Goal: Find specific page/section: Find specific page/section

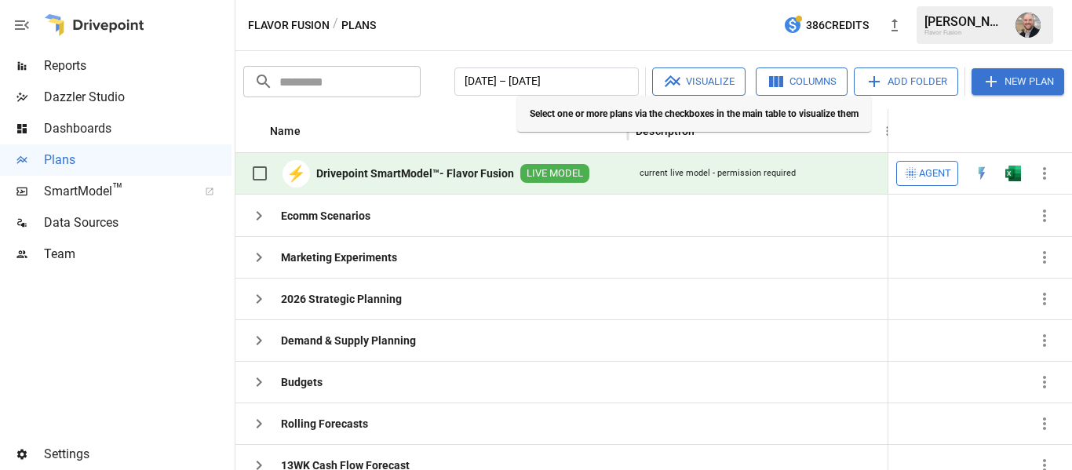
drag, startPoint x: 450, startPoint y: 45, endPoint x: 610, endPoint y: 35, distance: 159.6
click at [611, 35] on div "Flavor Fusion / Plans 386 Credits [PERSON_NAME] Flavor Fusion" at bounding box center [653, 25] width 837 height 50
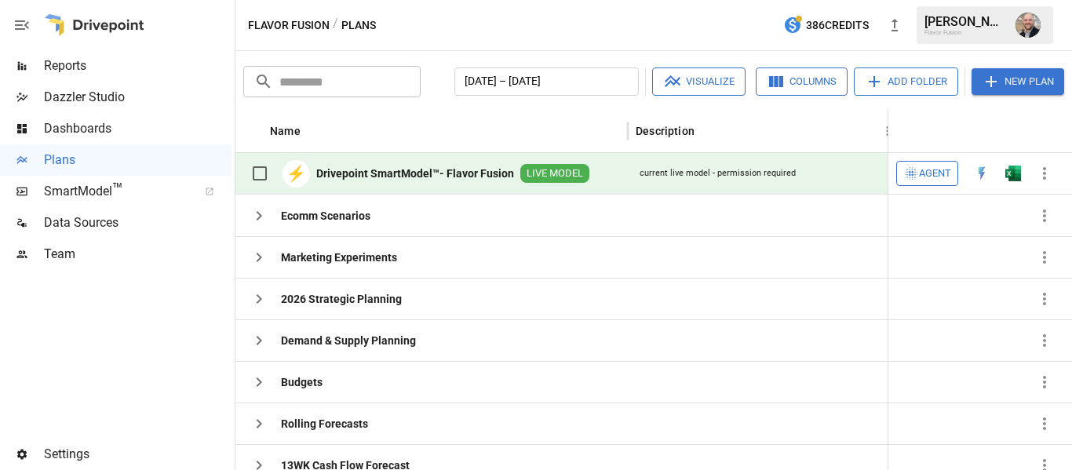
click at [610, 34] on div "Flavor Fusion / Plans 386 Credits [PERSON_NAME] Flavor Fusion" at bounding box center [653, 25] width 837 height 50
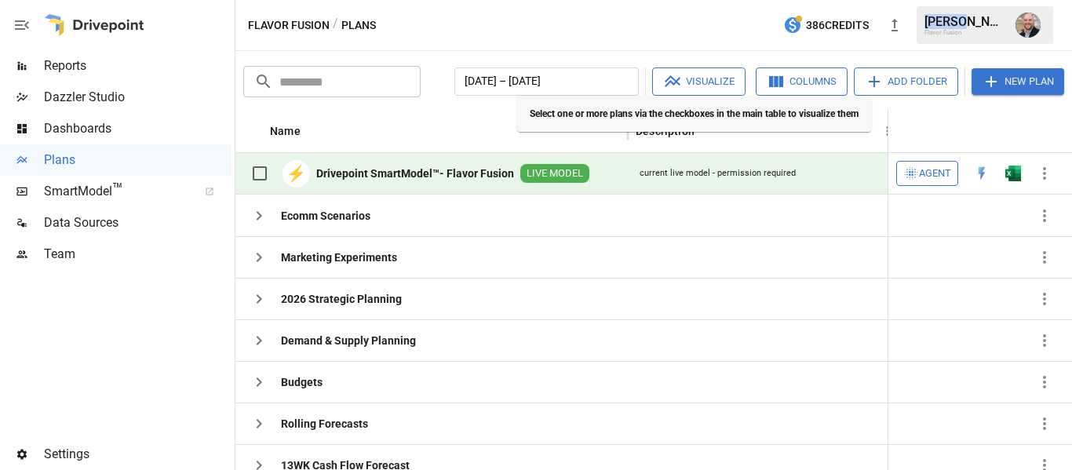
drag, startPoint x: 610, startPoint y: 34, endPoint x: 618, endPoint y: 38, distance: 8.8
click at [618, 38] on div "Flavor Fusion / Plans 386 Credits [PERSON_NAME] Flavor Fusion" at bounding box center [653, 25] width 837 height 50
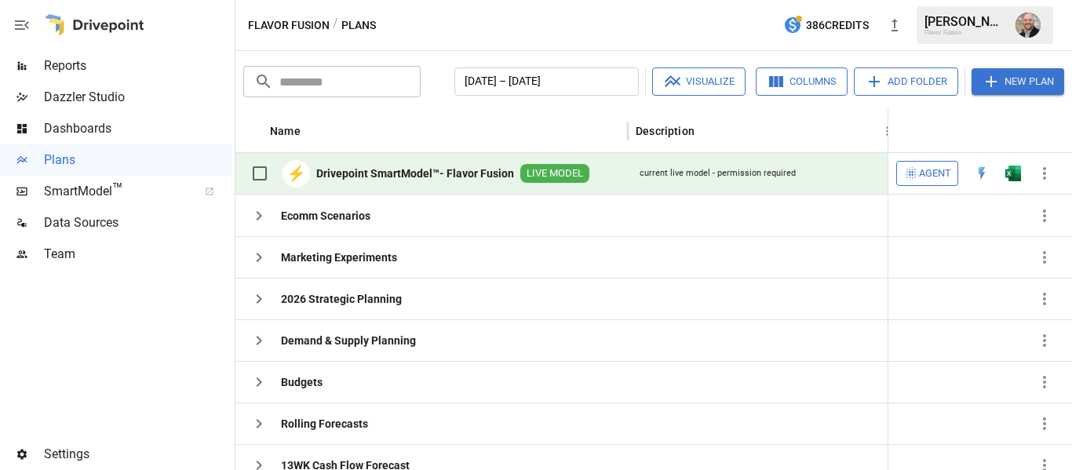
click at [618, 38] on div "Flavor Fusion / Plans 386 Credits [PERSON_NAME] Flavor Fusion" at bounding box center [653, 25] width 837 height 50
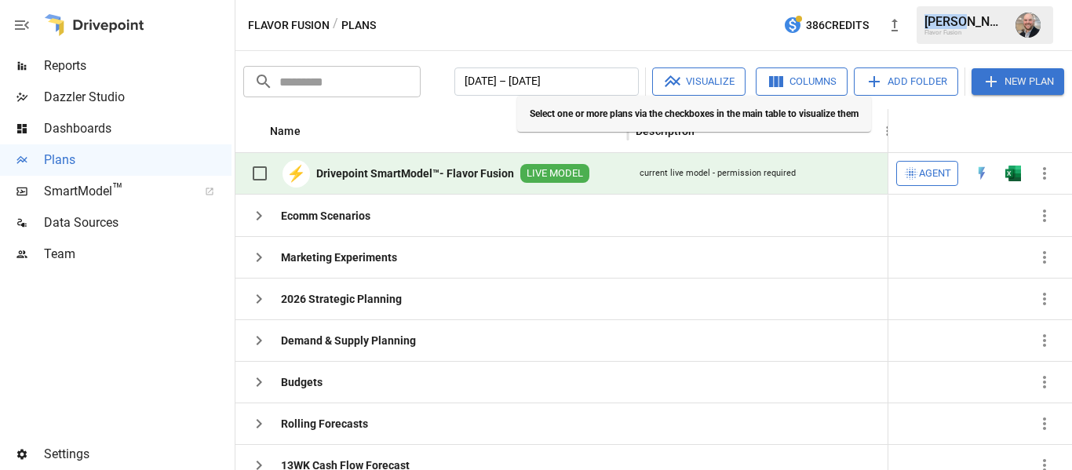
drag, startPoint x: 618, startPoint y: 38, endPoint x: 651, endPoint y: 48, distance: 34.5
click at [651, 48] on div "Flavor Fusion / Plans 386 Credits [PERSON_NAME] Flavor Fusion" at bounding box center [653, 25] width 837 height 50
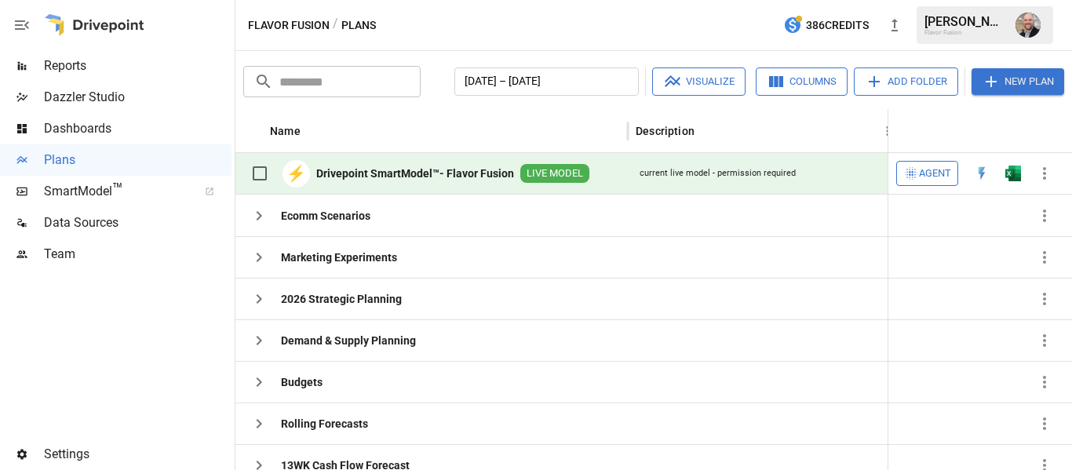
click at [651, 48] on div "Flavor Fusion / Plans 386 Credits [PERSON_NAME] Flavor Fusion" at bounding box center [653, 25] width 837 height 50
click at [1026, 21] on img "Dustin Jacobson" at bounding box center [1028, 25] width 25 height 25
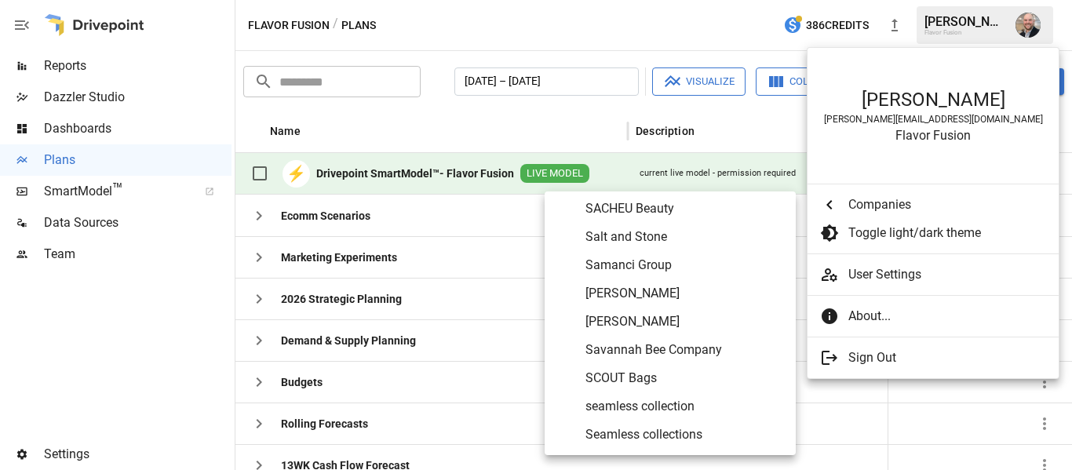
scroll to position [6634, 0]
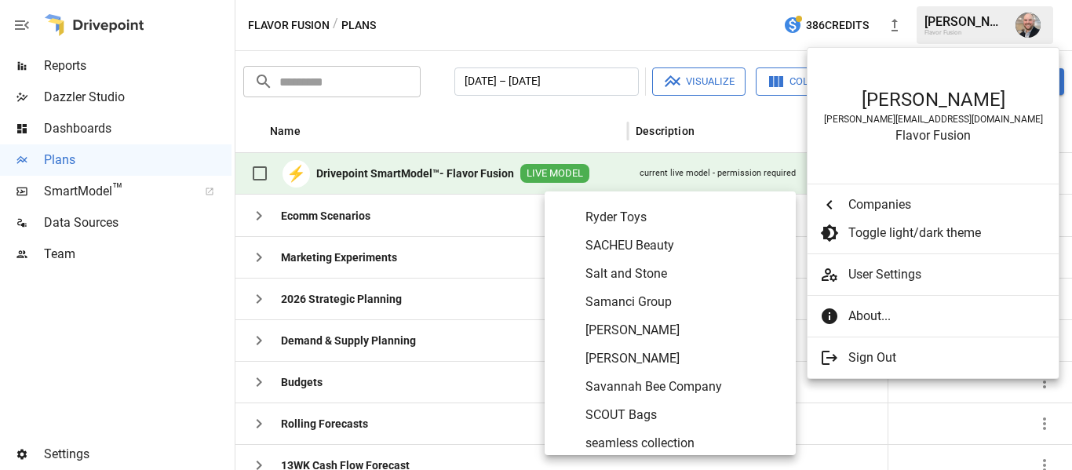
click at [651, 250] on span "SACHEU Beauty" at bounding box center [684, 245] width 198 height 19
